Goal: Check status: Check status

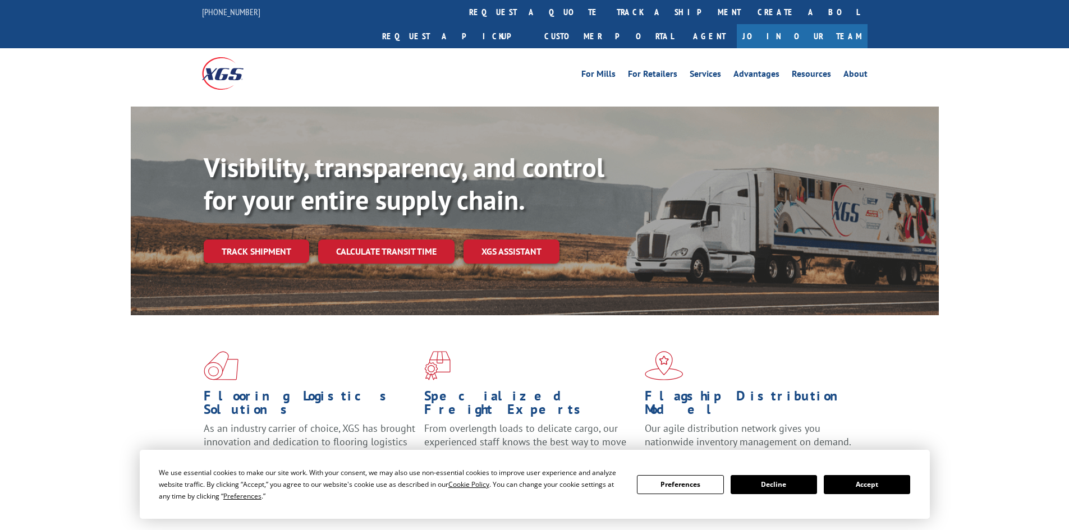
click at [608, 12] on link "track a shipment" at bounding box center [678, 12] width 141 height 24
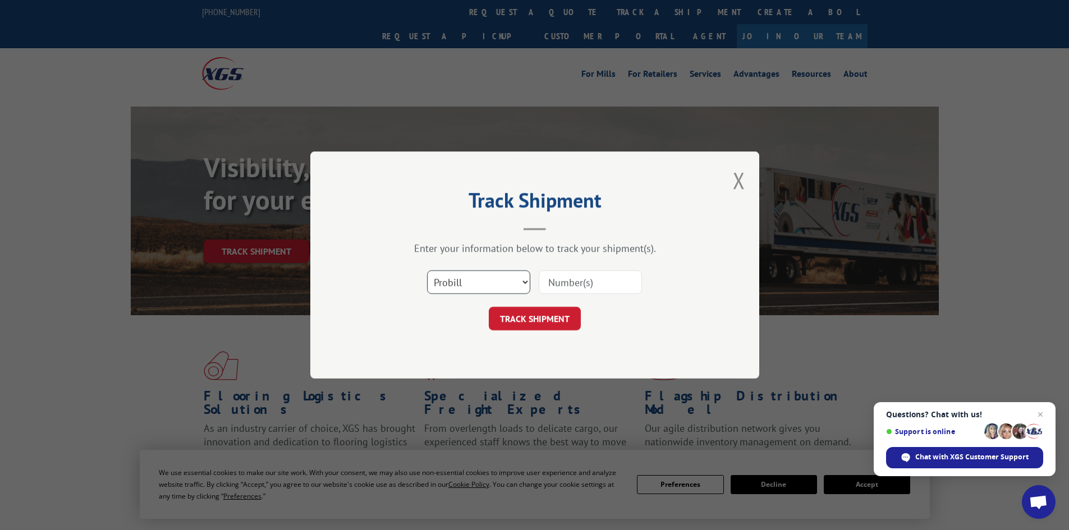
click at [477, 281] on select "Select category... Probill BOL PO" at bounding box center [478, 282] width 103 height 24
select select "bol"
click at [427, 270] on select "Select category... Probill BOL PO" at bounding box center [478, 282] width 103 height 24
click at [583, 283] on input at bounding box center [590, 282] width 103 height 24
paste input "0499525"
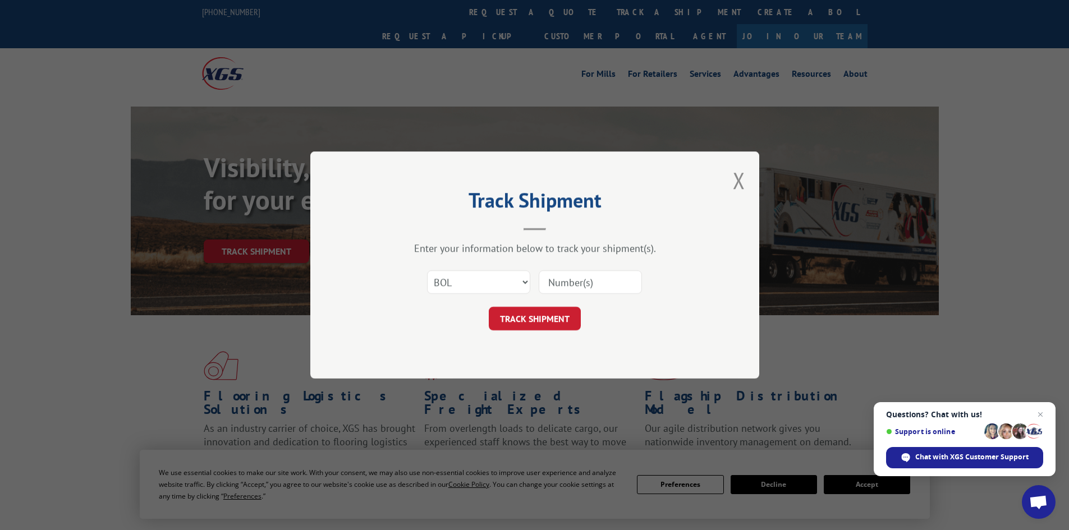
type input "0499525"
click button "TRACK SHIPMENT" at bounding box center [535, 319] width 92 height 24
